Goal: Transaction & Acquisition: Purchase product/service

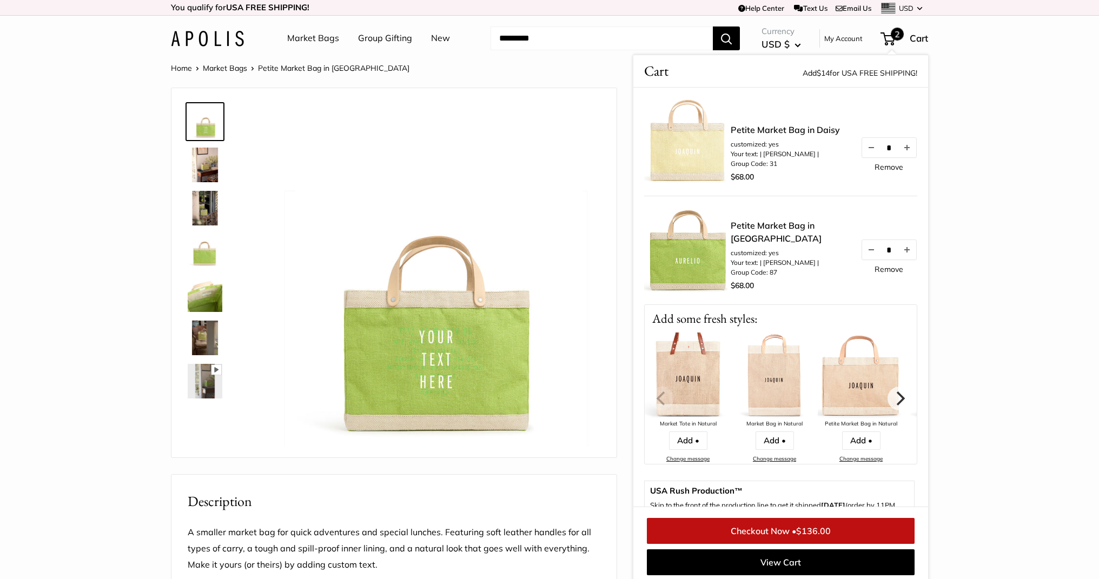
scroll to position [4, 0]
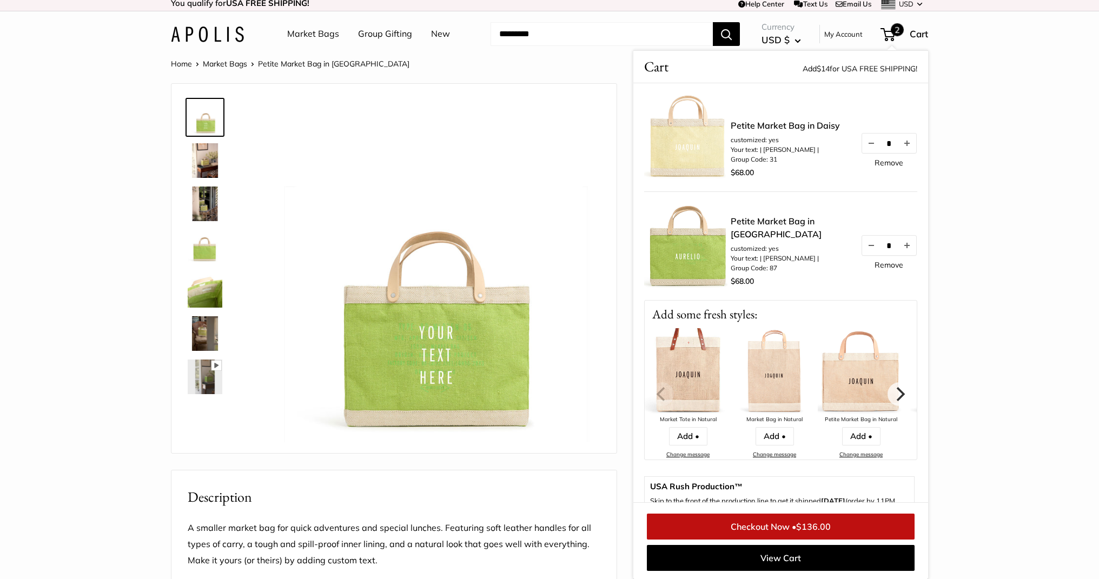
click at [313, 36] on link "Market Bags" at bounding box center [313, 34] width 52 height 16
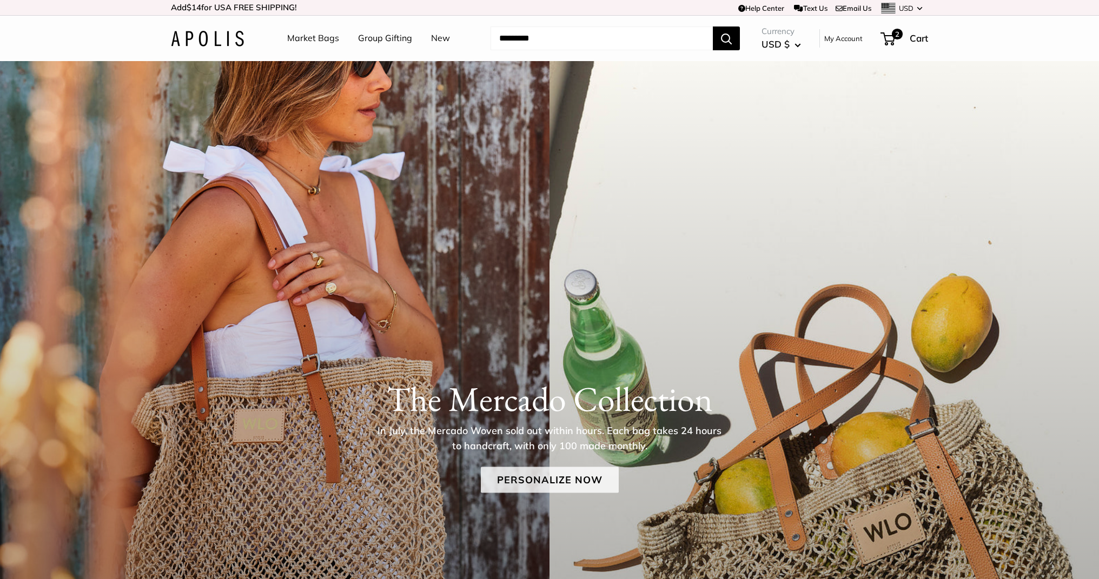
click at [545, 481] on link "Personalize Now" at bounding box center [550, 480] width 138 height 26
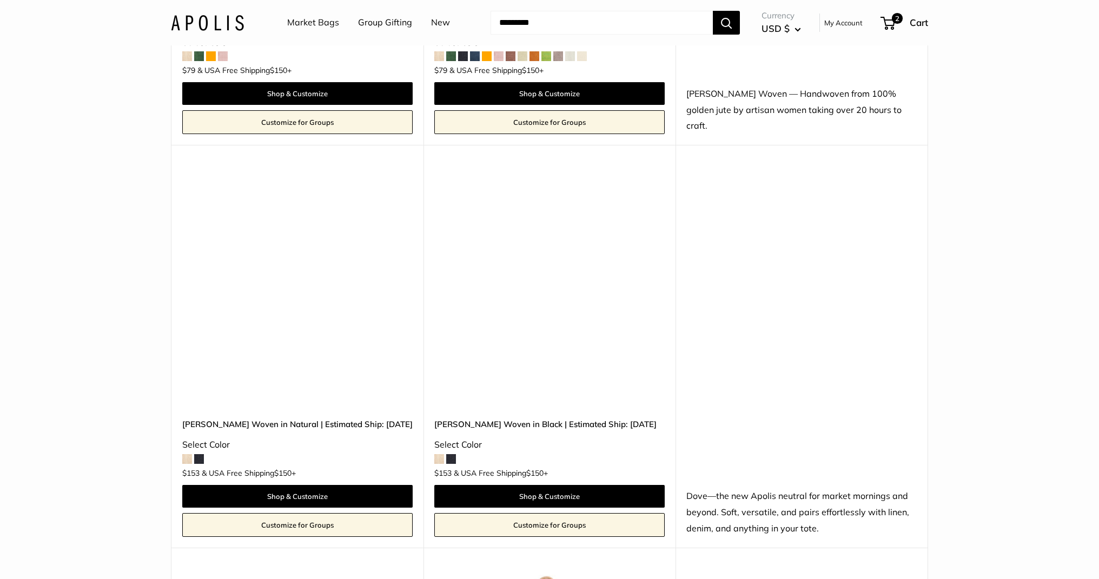
scroll to position [881, 0]
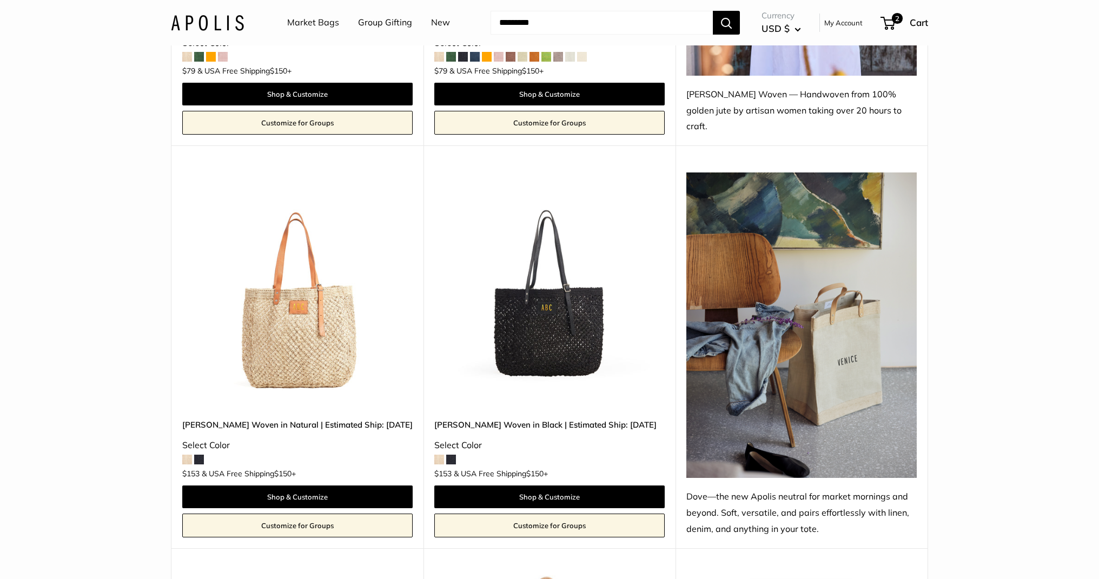
click at [0, 0] on img at bounding box center [0, 0] width 0 height 0
